Goal: Task Accomplishment & Management: Use online tool/utility

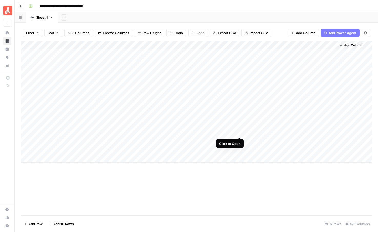
click at [239, 131] on div "Add Column" at bounding box center [196, 102] width 351 height 122
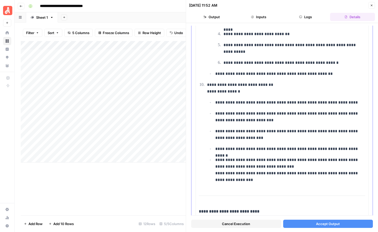
scroll to position [778, 0]
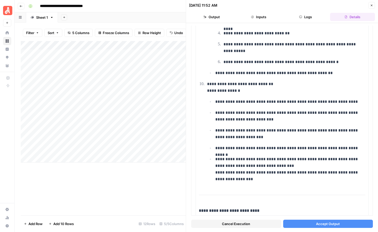
click at [302, 221] on button "Accept Output" at bounding box center [328, 224] width 90 height 8
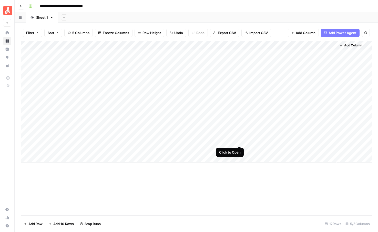
click at [239, 142] on div "Add Column" at bounding box center [196, 102] width 351 height 122
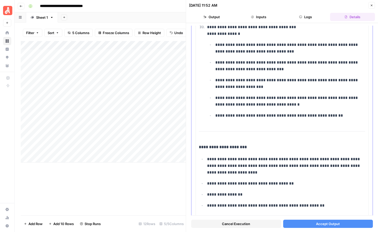
scroll to position [747, 0]
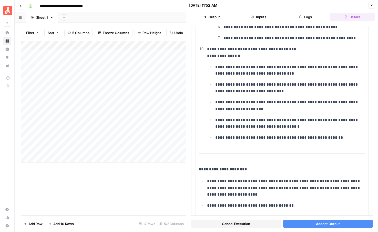
click at [310, 226] on button "Accept Output" at bounding box center [328, 224] width 90 height 8
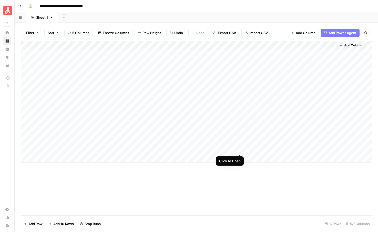
click at [240, 150] on div "Add Column" at bounding box center [196, 102] width 351 height 122
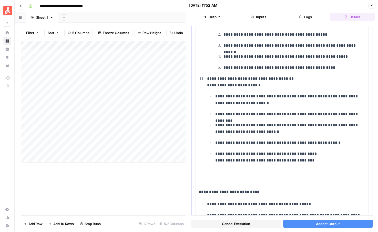
scroll to position [820, 0]
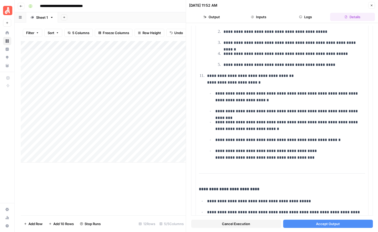
click at [320, 224] on span "Accept Output" at bounding box center [328, 223] width 24 height 5
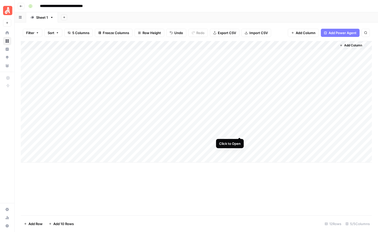
click at [239, 132] on div "Add Column" at bounding box center [196, 102] width 351 height 122
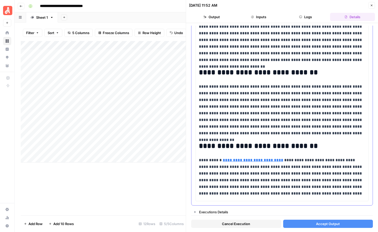
scroll to position [529, 0]
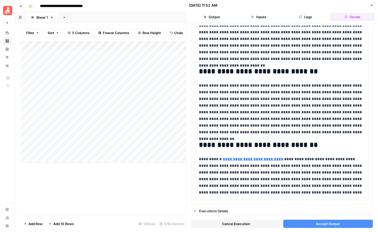
click at [327, 223] on span "Accept Output" at bounding box center [328, 223] width 24 height 5
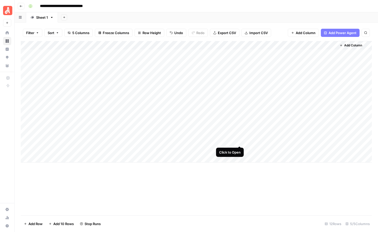
click at [240, 140] on div "Add Column" at bounding box center [196, 102] width 351 height 122
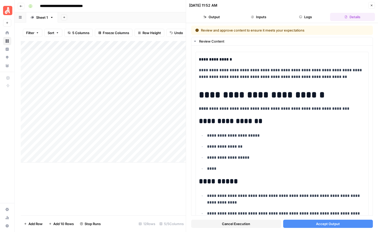
click at [325, 226] on span "Accept Output" at bounding box center [328, 223] width 24 height 5
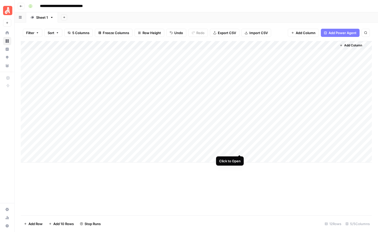
click at [238, 150] on div "Add Column" at bounding box center [196, 102] width 351 height 122
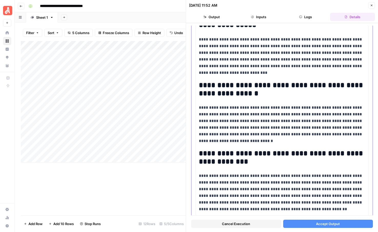
scroll to position [591, 0]
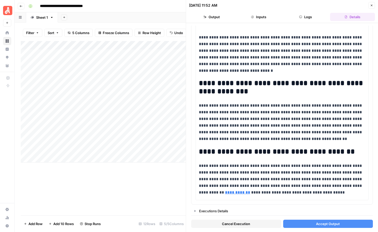
click at [305, 221] on button "Accept Output" at bounding box center [328, 224] width 90 height 8
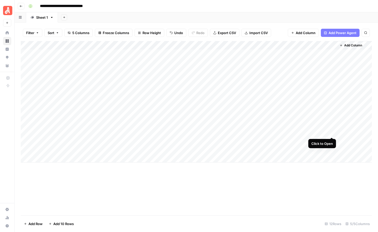
click at [331, 132] on div "Add Column" at bounding box center [196, 102] width 351 height 122
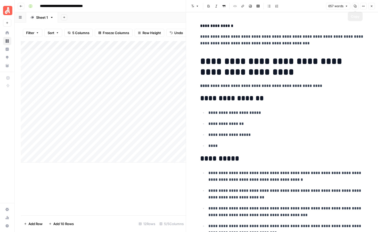
click at [373, 6] on icon "button" at bounding box center [371, 6] width 3 height 3
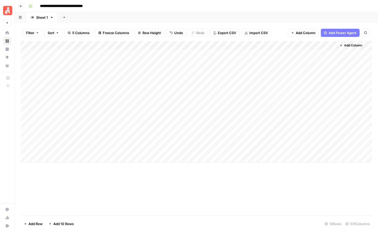
click at [145, 132] on div "Add Column" at bounding box center [196, 102] width 351 height 122
click at [100, 170] on div "Add Column" at bounding box center [196, 128] width 351 height 174
click at [332, 133] on div "Add Column" at bounding box center [196, 102] width 351 height 122
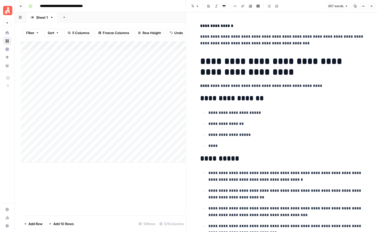
click at [372, 6] on icon "button" at bounding box center [372, 6] width 2 height 2
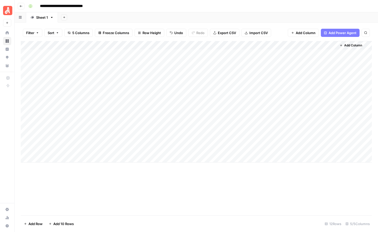
click at [59, 158] on div "Add Column" at bounding box center [196, 102] width 351 height 122
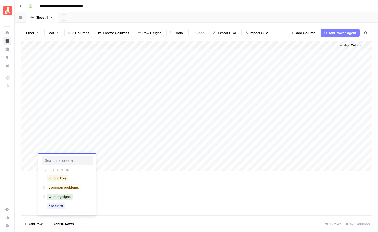
click at [58, 176] on button "who to hire" at bounding box center [58, 178] width 22 height 6
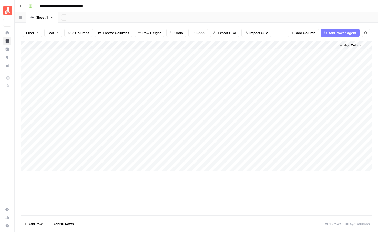
click at [104, 158] on div "Add Column" at bounding box center [196, 106] width 351 height 130
type textarea "**********"
click at [60, 166] on div "Add Column" at bounding box center [196, 106] width 351 height 130
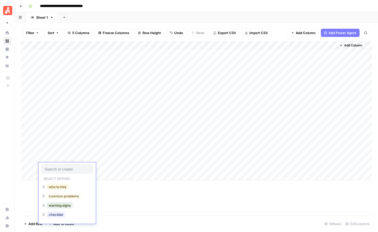
click at [56, 188] on button "who to hire" at bounding box center [58, 187] width 22 height 6
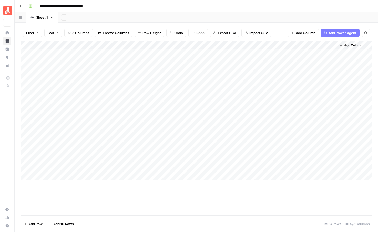
click at [53, 176] on div "Add Column" at bounding box center [196, 110] width 351 height 139
click at [44, 177] on div "Add Column" at bounding box center [196, 115] width 351 height 148
click at [49, 176] on div "Add Column" at bounding box center [196, 115] width 351 height 148
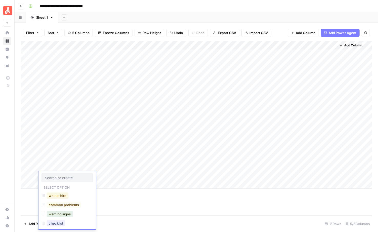
click at [53, 193] on button "who to hire" at bounding box center [58, 196] width 22 height 6
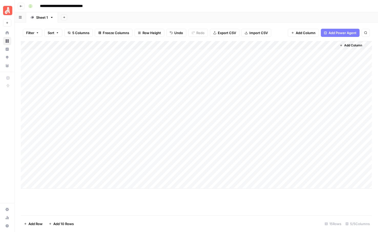
click at [47, 185] on div "Add Column" at bounding box center [196, 115] width 351 height 148
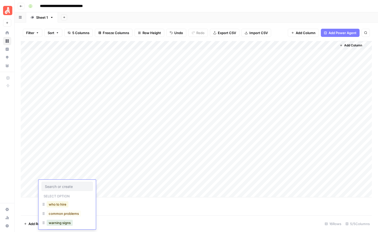
click at [52, 202] on button "who to hire" at bounding box center [58, 204] width 22 height 6
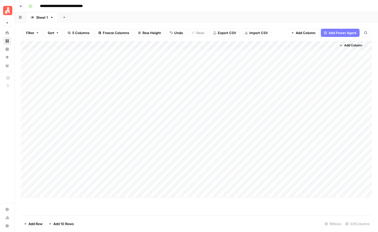
click at [52, 194] on div "Add Column" at bounding box center [196, 119] width 351 height 156
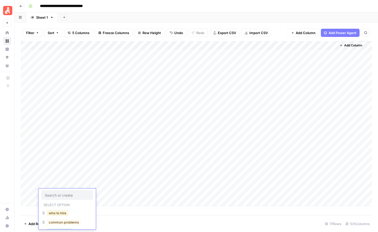
click at [57, 212] on button "who to hire" at bounding box center [58, 213] width 22 height 6
click at [120, 166] on div "Add Column" at bounding box center [196, 123] width 351 height 165
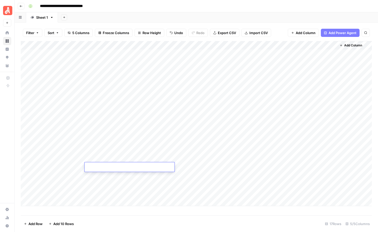
type textarea "**********"
click at [87, 218] on footer "Add Row Add 10 Rows 17 Rows 5/5 Columns" at bounding box center [196, 223] width 351 height 17
click at [140, 176] on div "Add Column" at bounding box center [196, 123] width 351 height 165
type textarea "**********"
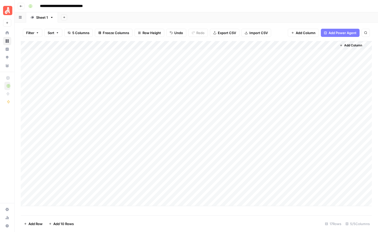
click at [112, 183] on div "Add Column" at bounding box center [196, 123] width 351 height 165
type textarea "**********"
click at [115, 191] on div "Add Column" at bounding box center [196, 123] width 351 height 165
click at [115, 191] on textarea at bounding box center [130, 193] width 90 height 7
type textarea "**********"
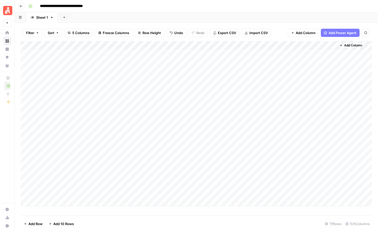
click at [208, 158] on div "Add Column" at bounding box center [196, 123] width 351 height 165
click at [208, 167] on div "Add Column" at bounding box center [196, 123] width 351 height 165
click at [208, 178] on div "Add Column" at bounding box center [196, 123] width 351 height 165
click at [208, 186] on div "Add Column" at bounding box center [196, 123] width 351 height 165
click at [209, 194] on div "Add Column" at bounding box center [196, 123] width 351 height 165
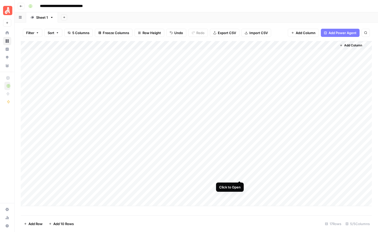
click at [240, 174] on div "Add Column" at bounding box center [196, 123] width 351 height 165
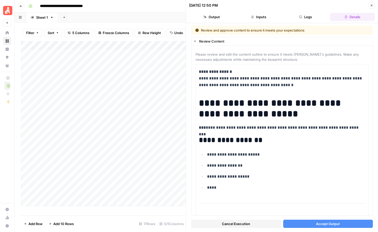
click at [327, 222] on span "Accept Output" at bounding box center [328, 223] width 24 height 5
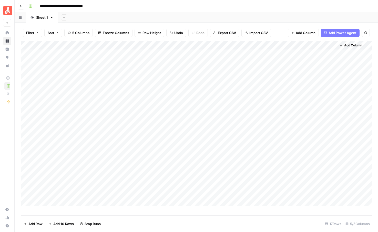
click at [239, 184] on div "Add Column" at bounding box center [196, 123] width 351 height 165
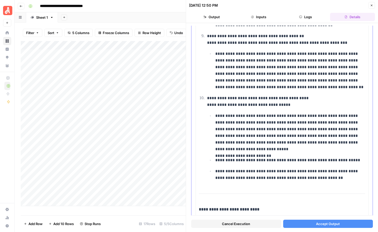
scroll to position [564, 0]
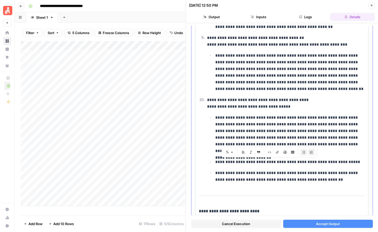
drag, startPoint x: 327, startPoint y: 181, endPoint x: 208, endPoint y: 151, distance: 122.6
click at [208, 151] on ul "**********" at bounding box center [286, 148] width 158 height 69
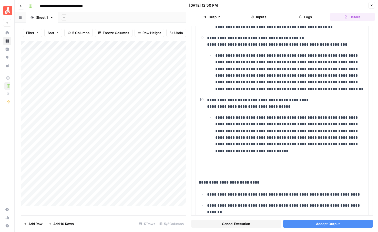
click at [321, 222] on span "Accept Output" at bounding box center [328, 223] width 24 height 5
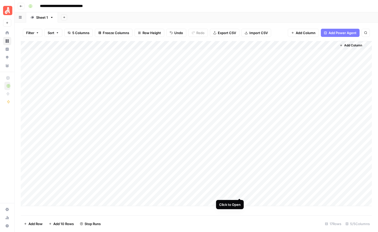
click at [237, 193] on div "Add Column" at bounding box center [196, 123] width 351 height 165
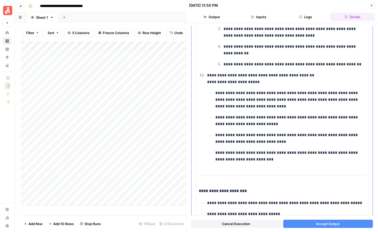
scroll to position [682, 0]
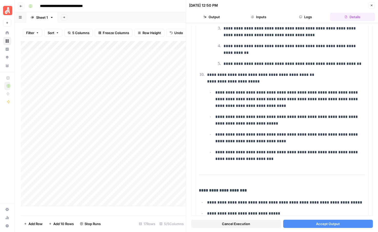
click at [305, 225] on button "Accept Output" at bounding box center [328, 224] width 90 height 8
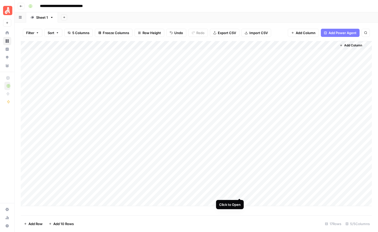
click at [239, 192] on div "Add Column" at bounding box center [196, 123] width 351 height 165
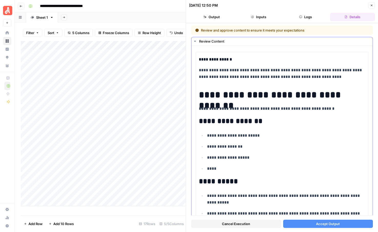
scroll to position [6, 0]
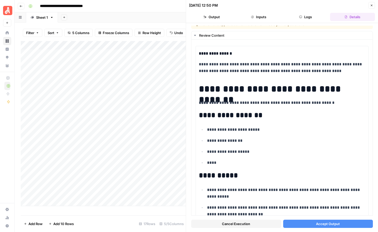
click at [311, 225] on button "Accept Output" at bounding box center [328, 224] width 90 height 8
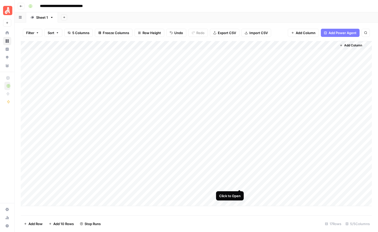
click at [239, 185] on div "Add Column" at bounding box center [196, 123] width 351 height 165
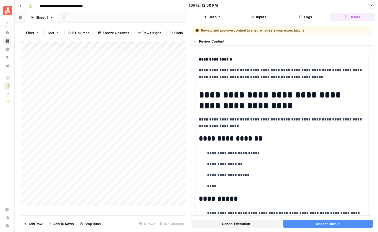
click at [304, 224] on button "Accept Output" at bounding box center [328, 224] width 90 height 8
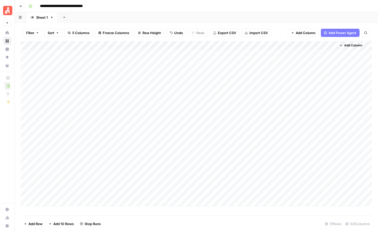
click at [241, 177] on div "Add Column" at bounding box center [196, 123] width 351 height 165
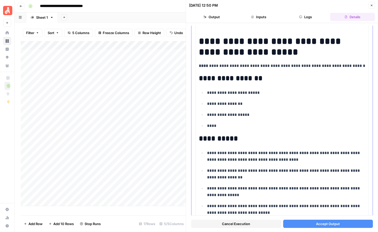
scroll to position [54, 0]
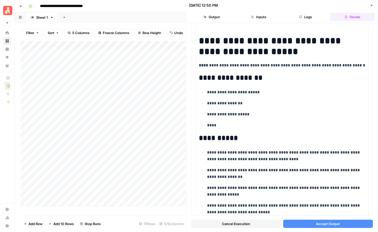
click at [307, 224] on button "Accept Output" at bounding box center [328, 224] width 90 height 8
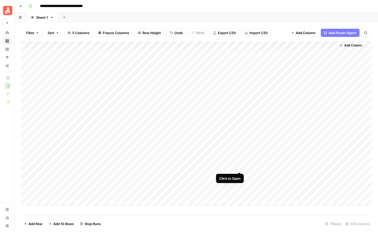
click at [239, 166] on div "Add Column" at bounding box center [196, 123] width 351 height 165
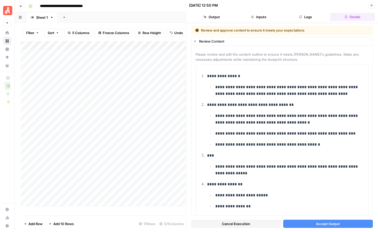
click at [333, 224] on span "Accept Output" at bounding box center [328, 223] width 24 height 5
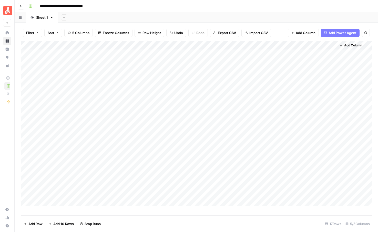
click at [240, 158] on div "Add Column" at bounding box center [196, 123] width 351 height 165
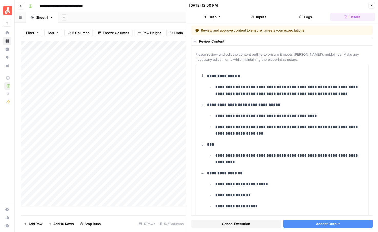
click at [307, 224] on button "Accept Output" at bounding box center [328, 224] width 90 height 8
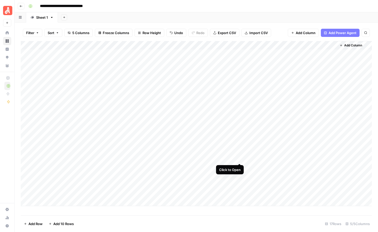
click at [239, 159] on div "Add Column" at bounding box center [196, 123] width 351 height 165
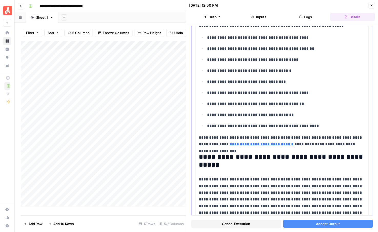
scroll to position [355, 0]
click at [296, 224] on button "Accept Output" at bounding box center [328, 224] width 90 height 8
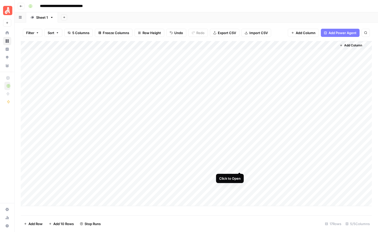
click at [239, 166] on div "Add Column" at bounding box center [196, 123] width 351 height 165
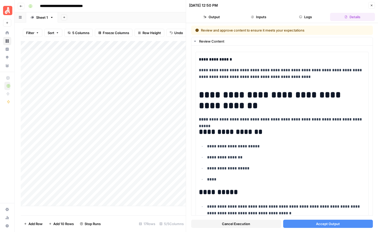
click at [345, 222] on button "Accept Output" at bounding box center [328, 224] width 90 height 8
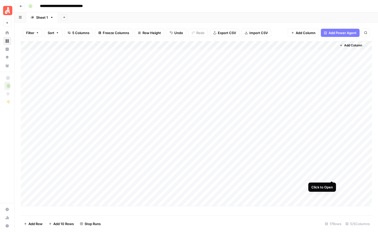
click at [332, 176] on div "Add Column" at bounding box center [196, 123] width 351 height 165
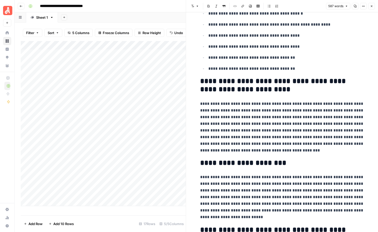
scroll to position [392, 0]
